Goal: Information Seeking & Learning: Learn about a topic

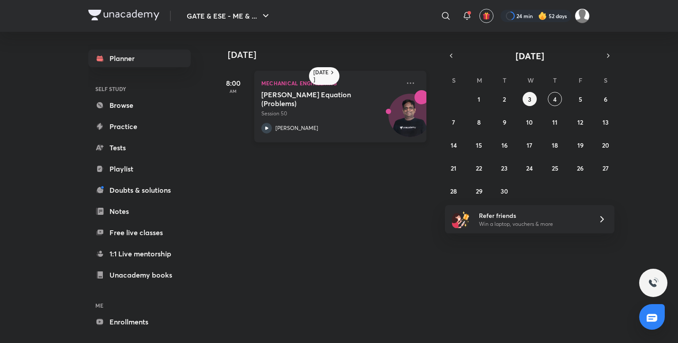
click at [346, 97] on h5 "[PERSON_NAME] Equation (Problems)" at bounding box center [316, 99] width 110 height 18
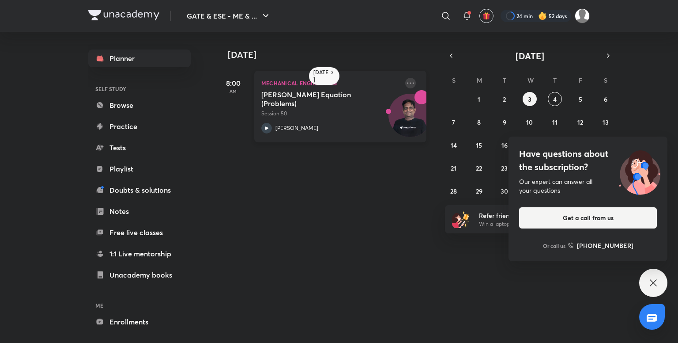
click at [405, 84] on icon at bounding box center [410, 83] width 11 height 11
